Goal: Check status: Check status

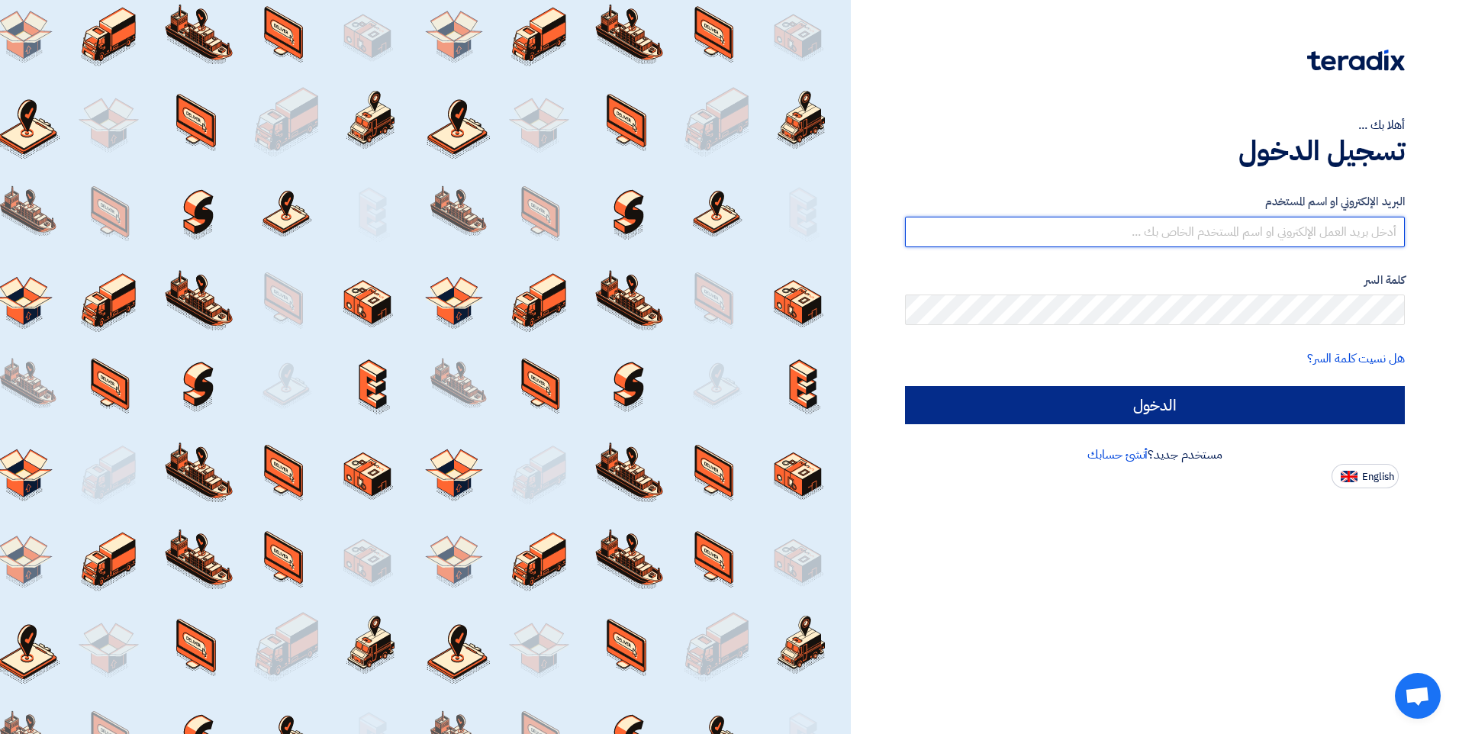
type input "[EMAIL_ADDRESS][DOMAIN_NAME]"
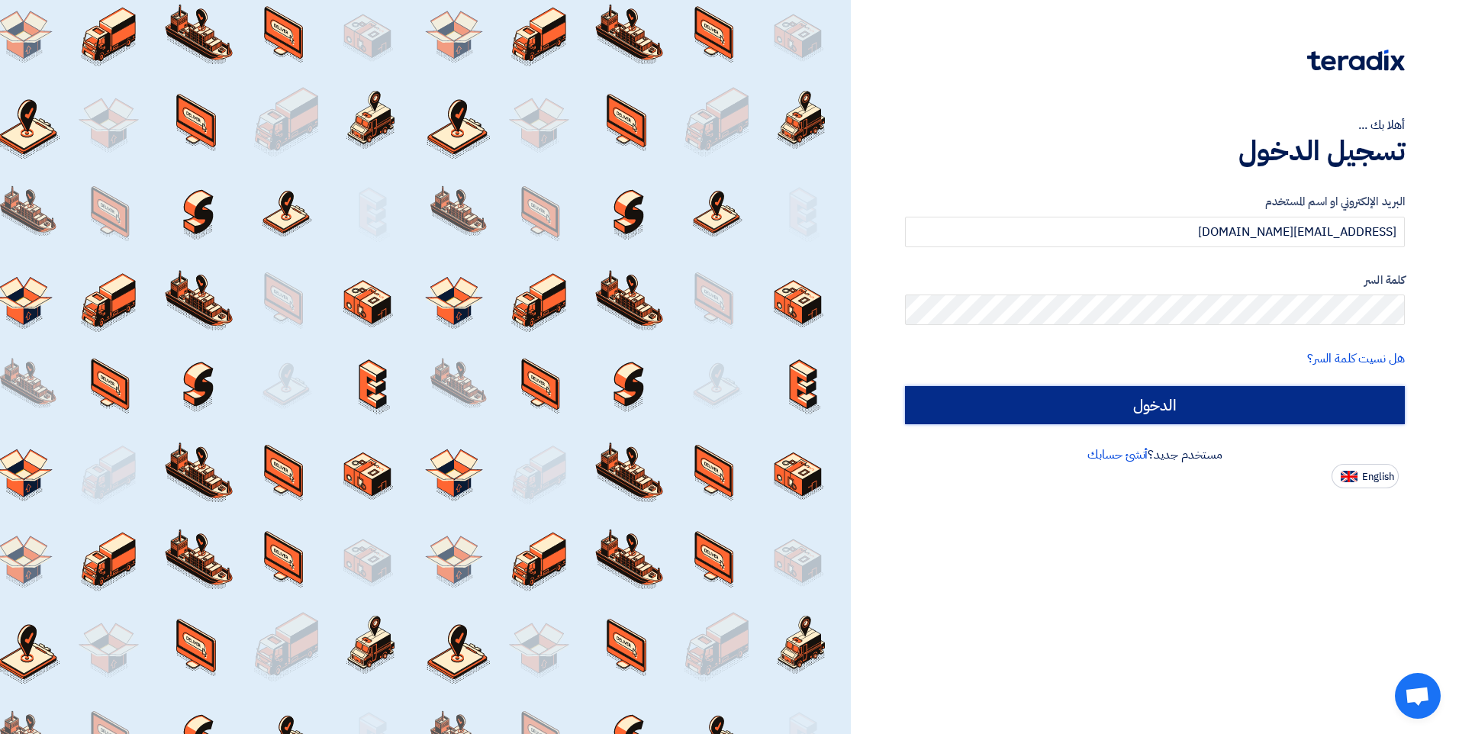
click at [1215, 391] on input "الدخول" at bounding box center [1155, 405] width 500 height 38
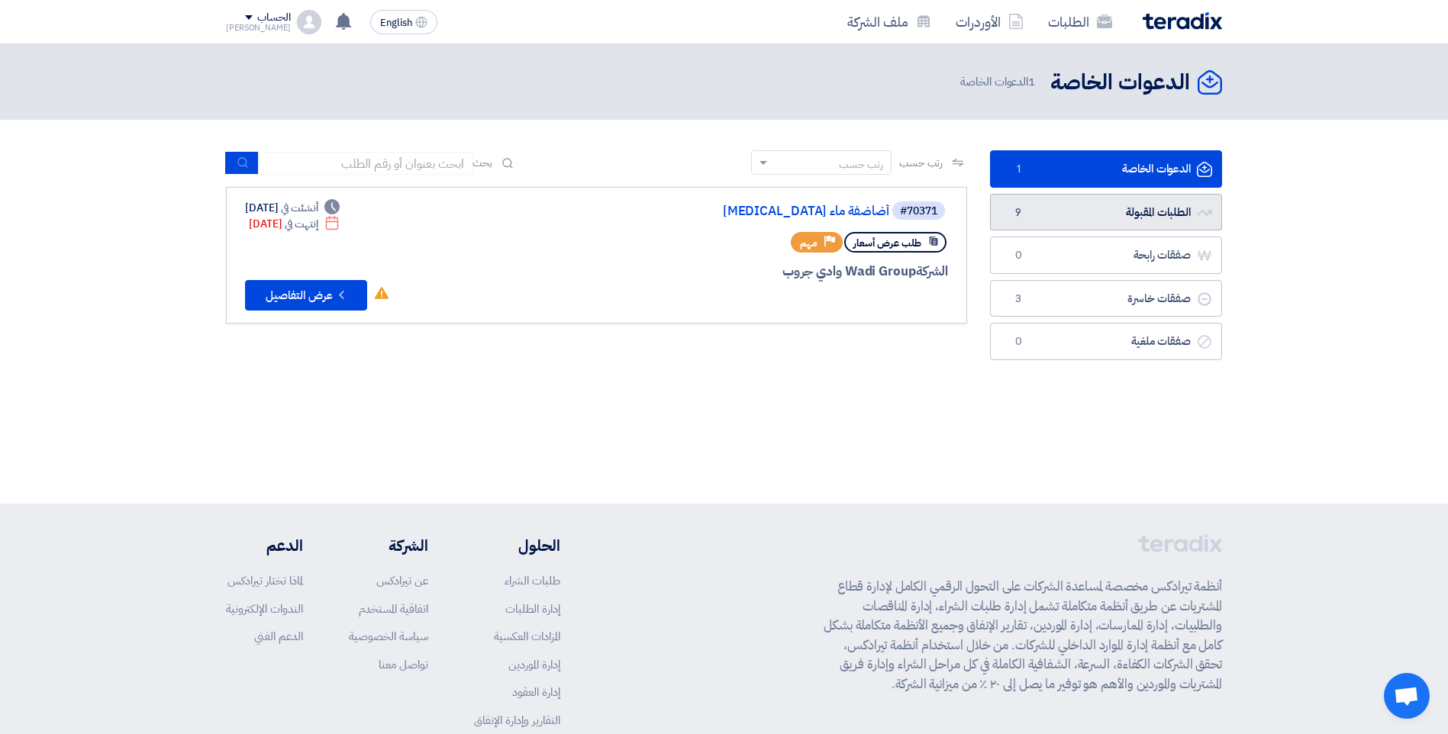
click at [1125, 211] on link "الطلبات المقبولة الطلبات المقبولة 9" at bounding box center [1106, 212] width 232 height 37
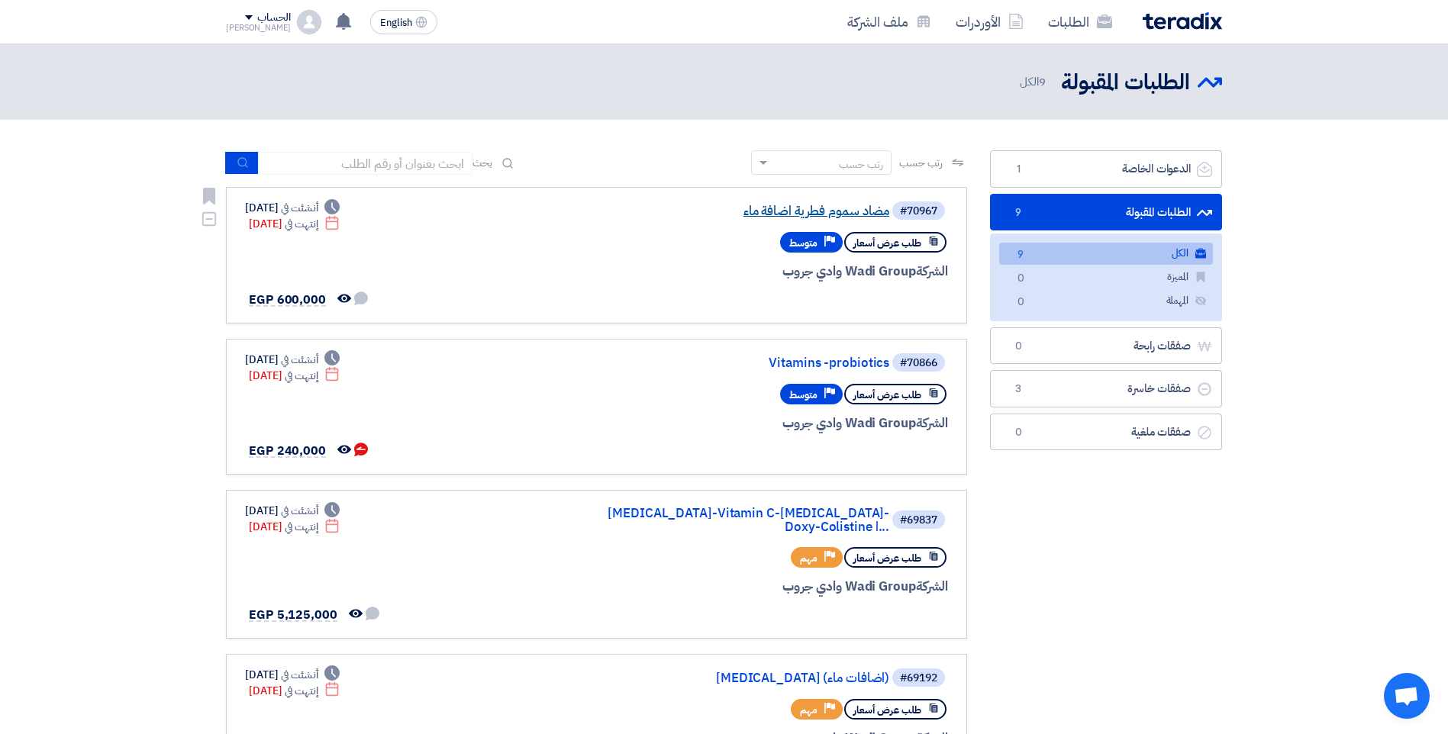
click at [806, 211] on link "مضاد سموم فطرية اضافة ماء" at bounding box center [736, 212] width 305 height 14
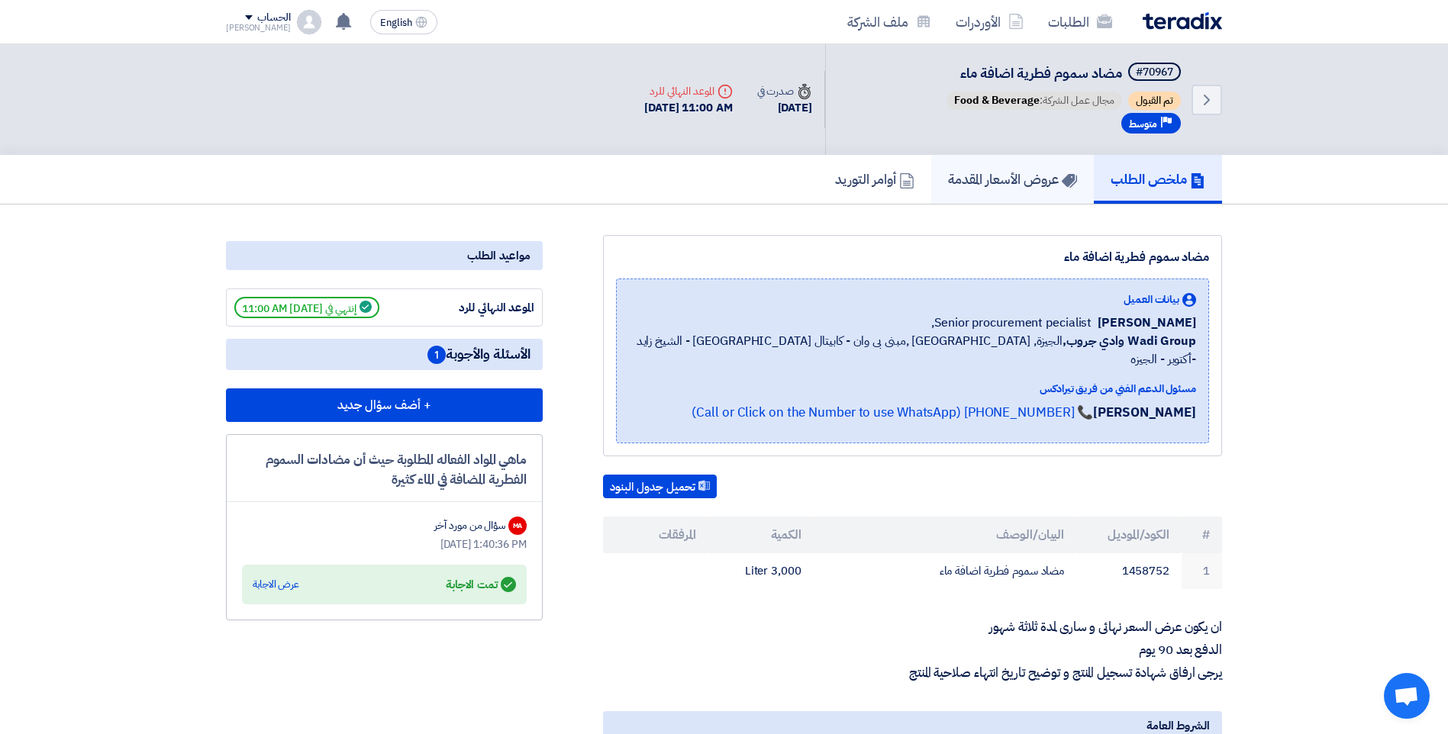
click at [1014, 173] on h5 "عروض الأسعار المقدمة" at bounding box center [1012, 179] width 129 height 18
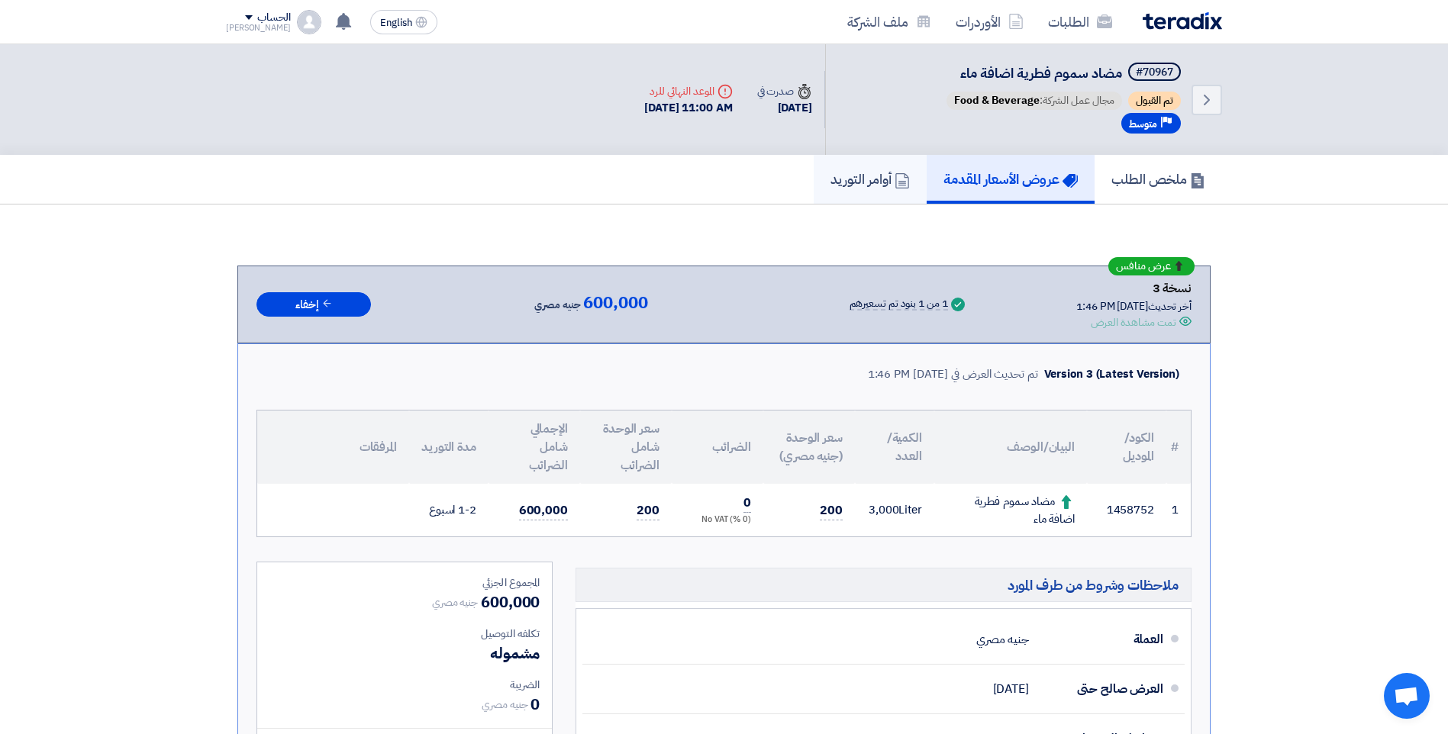
click at [830, 181] on h5 "أوامر التوريد" at bounding box center [869, 179] width 79 height 18
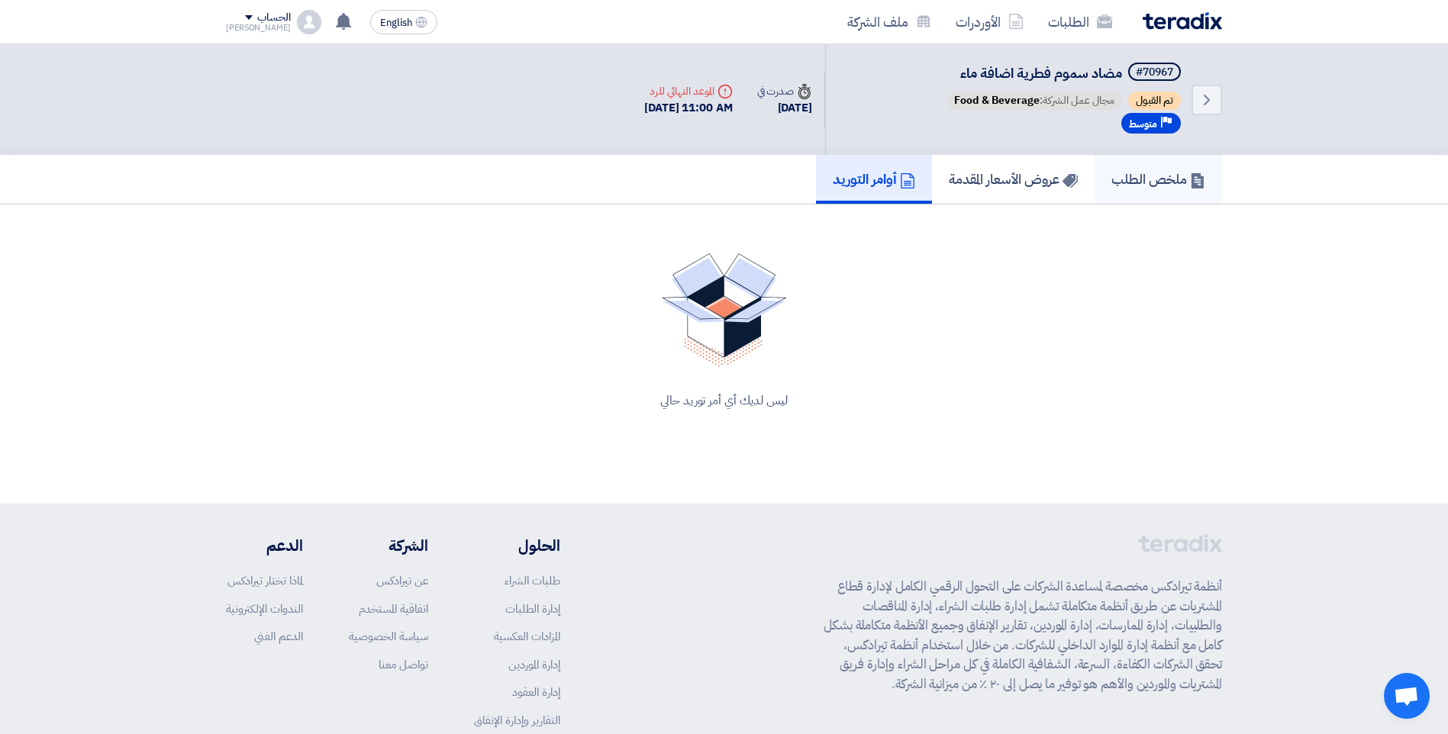
click at [1114, 182] on h5 "ملخص الطلب" at bounding box center [1158, 179] width 94 height 18
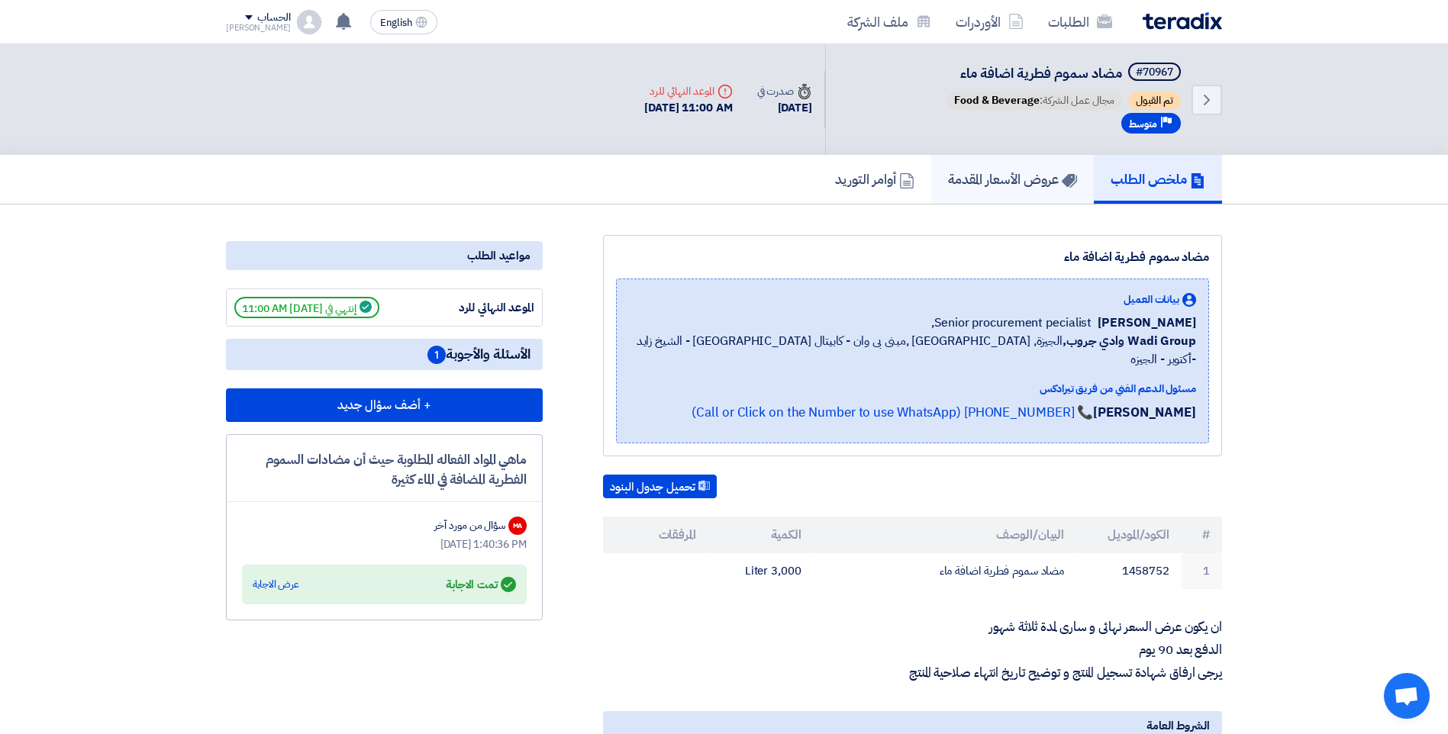
click at [1028, 177] on h5 "عروض الأسعار المقدمة" at bounding box center [1012, 179] width 129 height 18
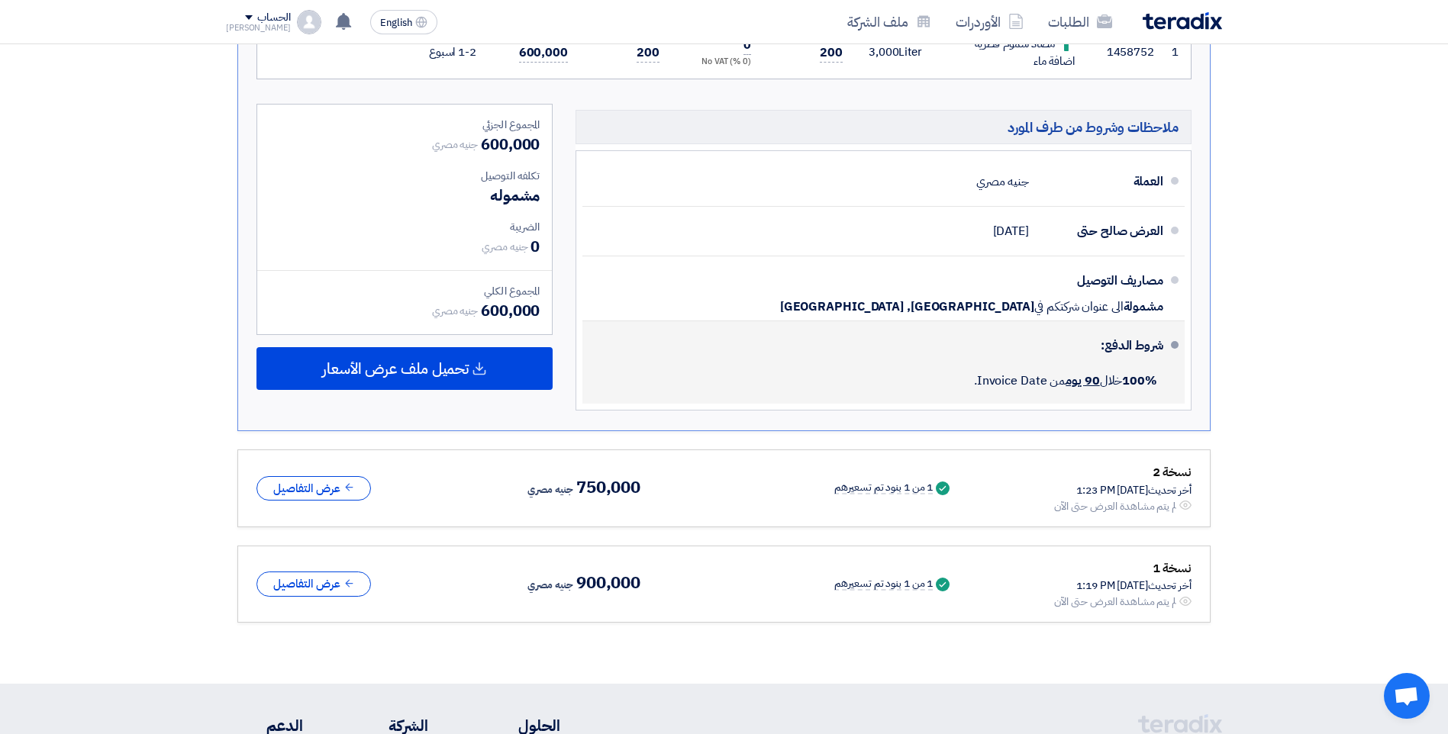
scroll to position [534, 0]
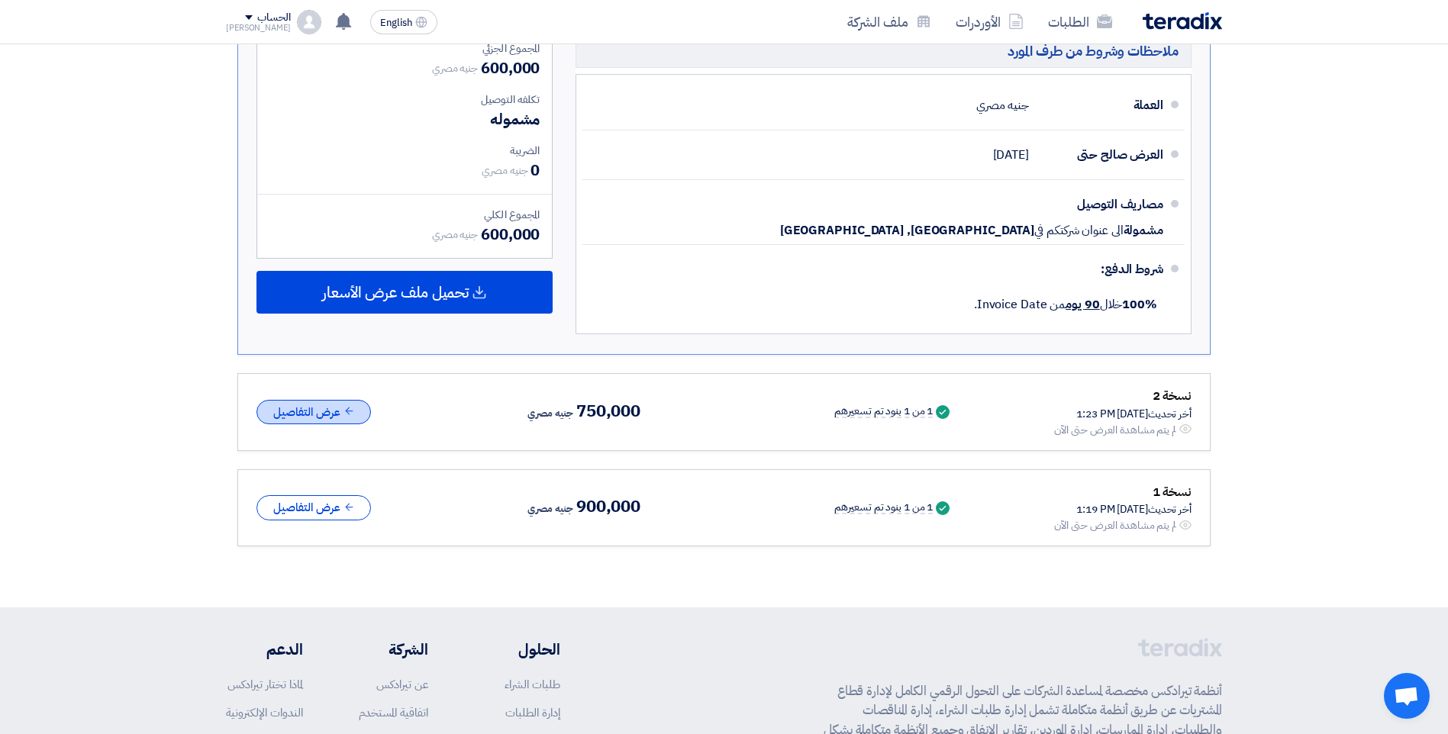
click at [320, 413] on button "عرض التفاصيل" at bounding box center [313, 412] width 114 height 25
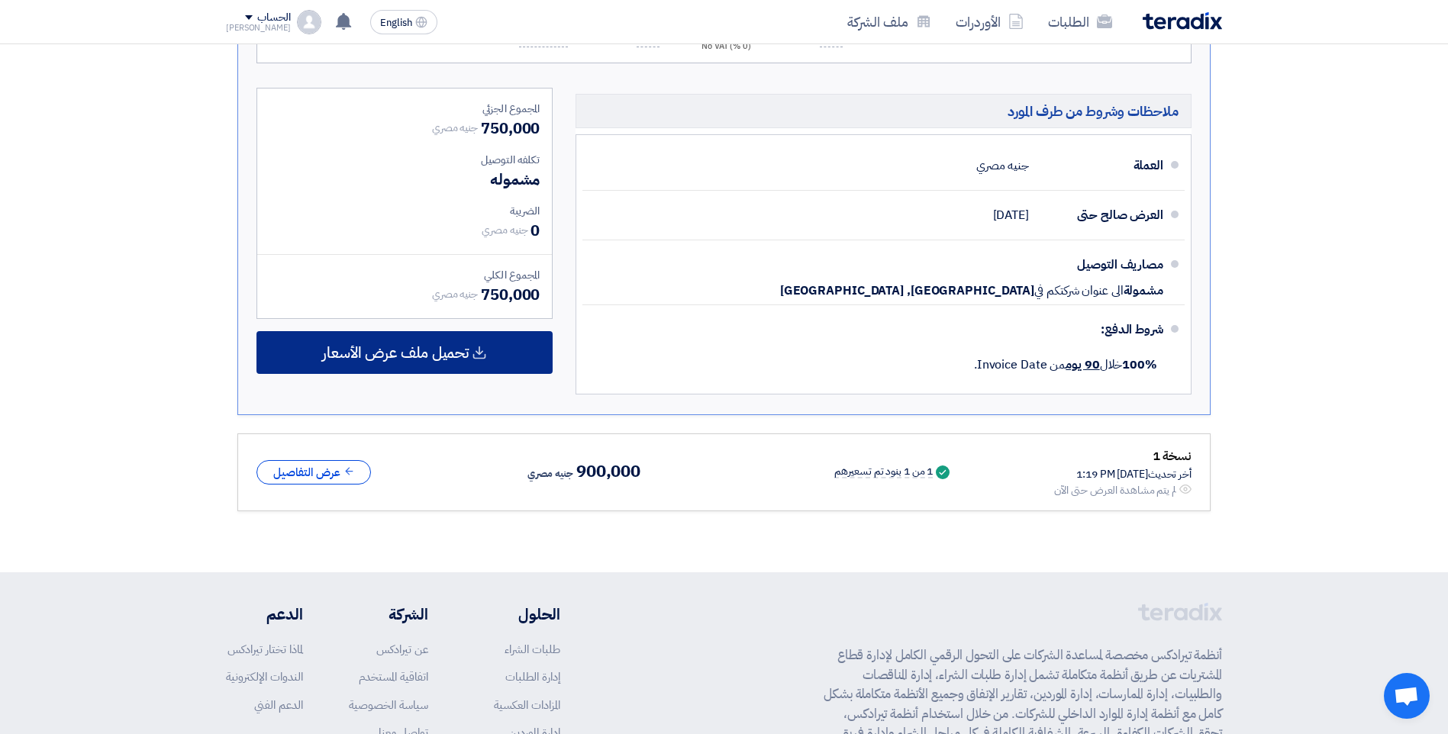
scroll to position [1145, 0]
